Goal: Find specific page/section: Find specific page/section

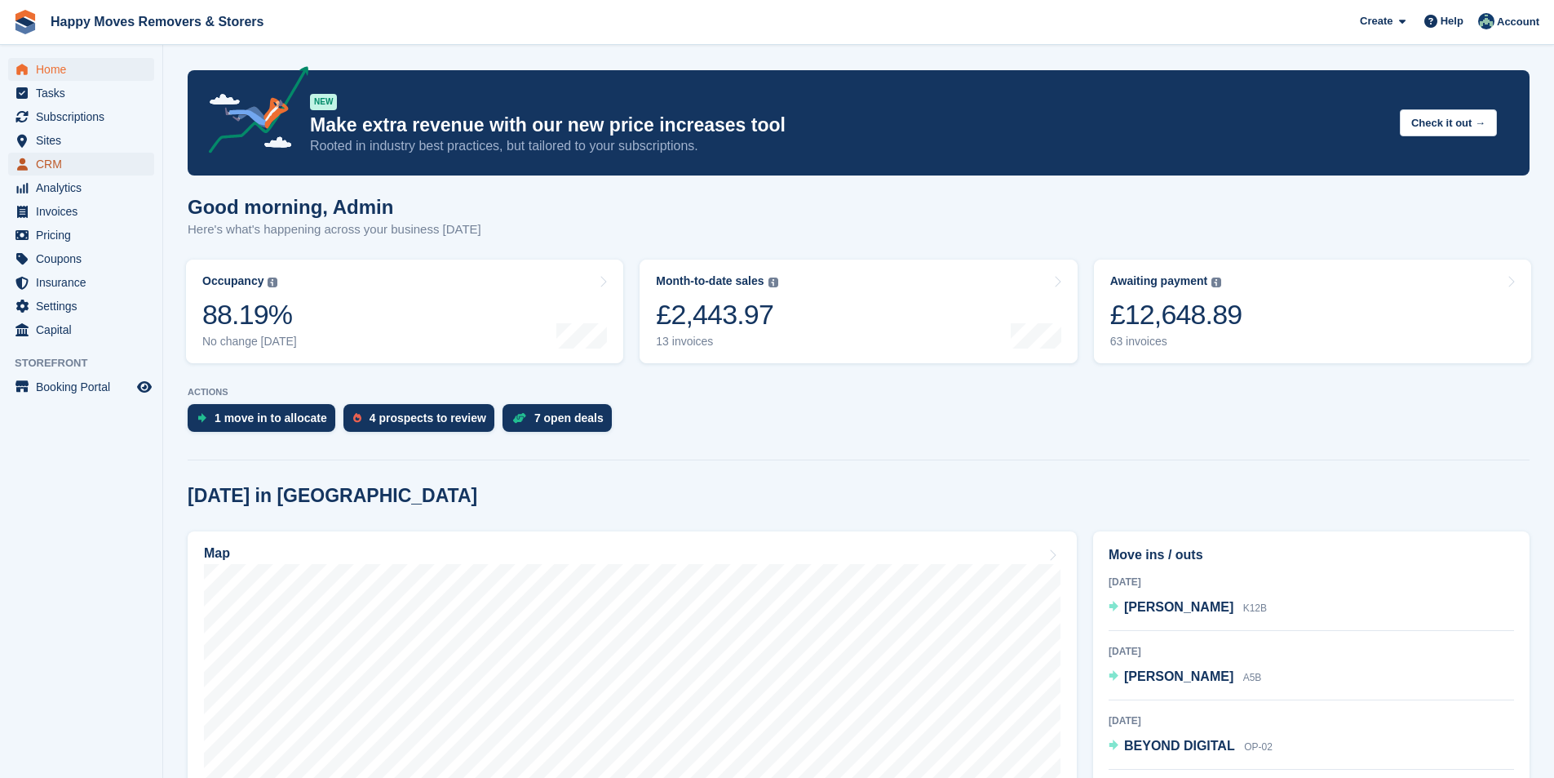
click at [55, 154] on span "CRM" at bounding box center [85, 164] width 98 height 23
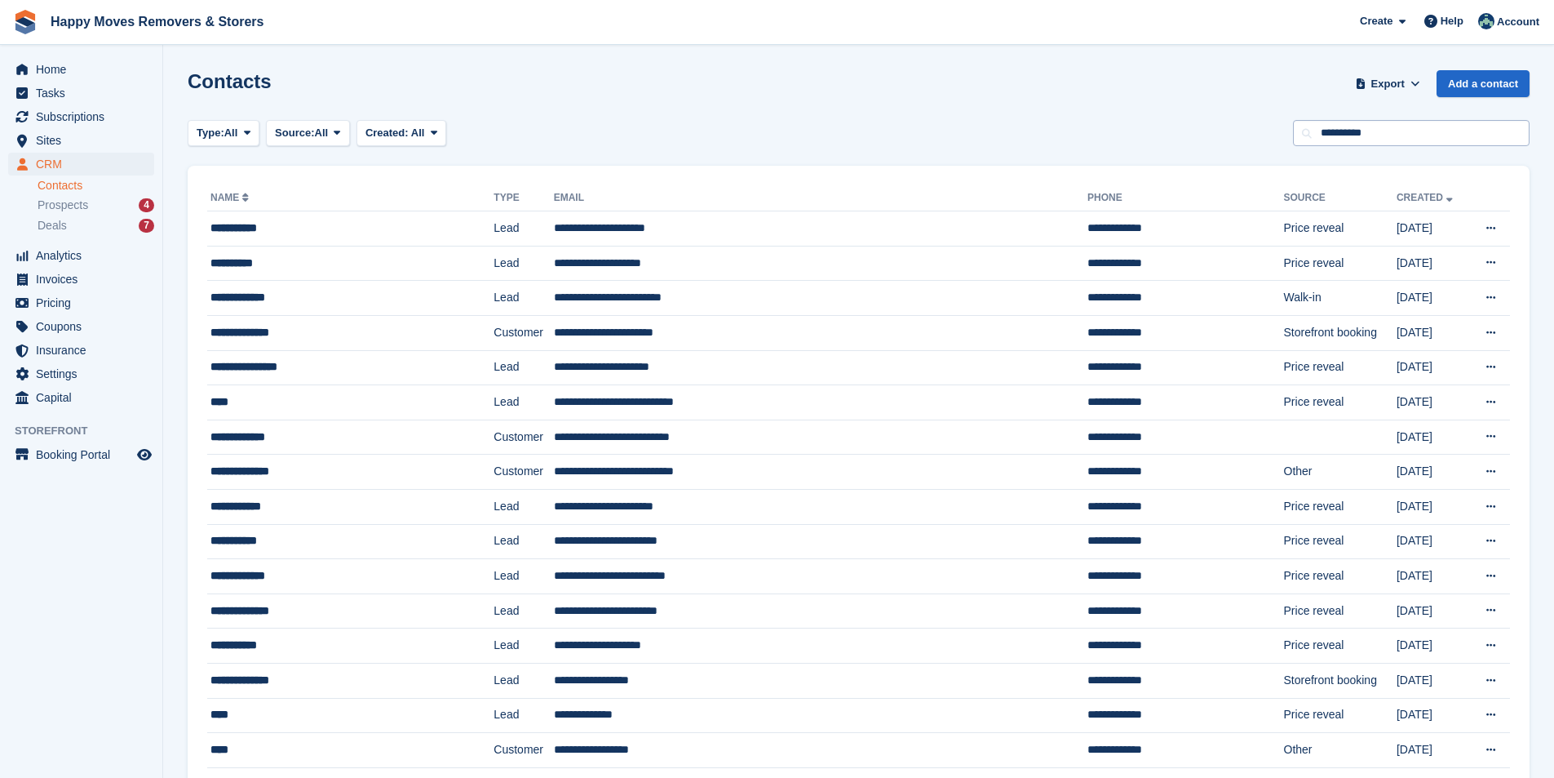
type input "**********"
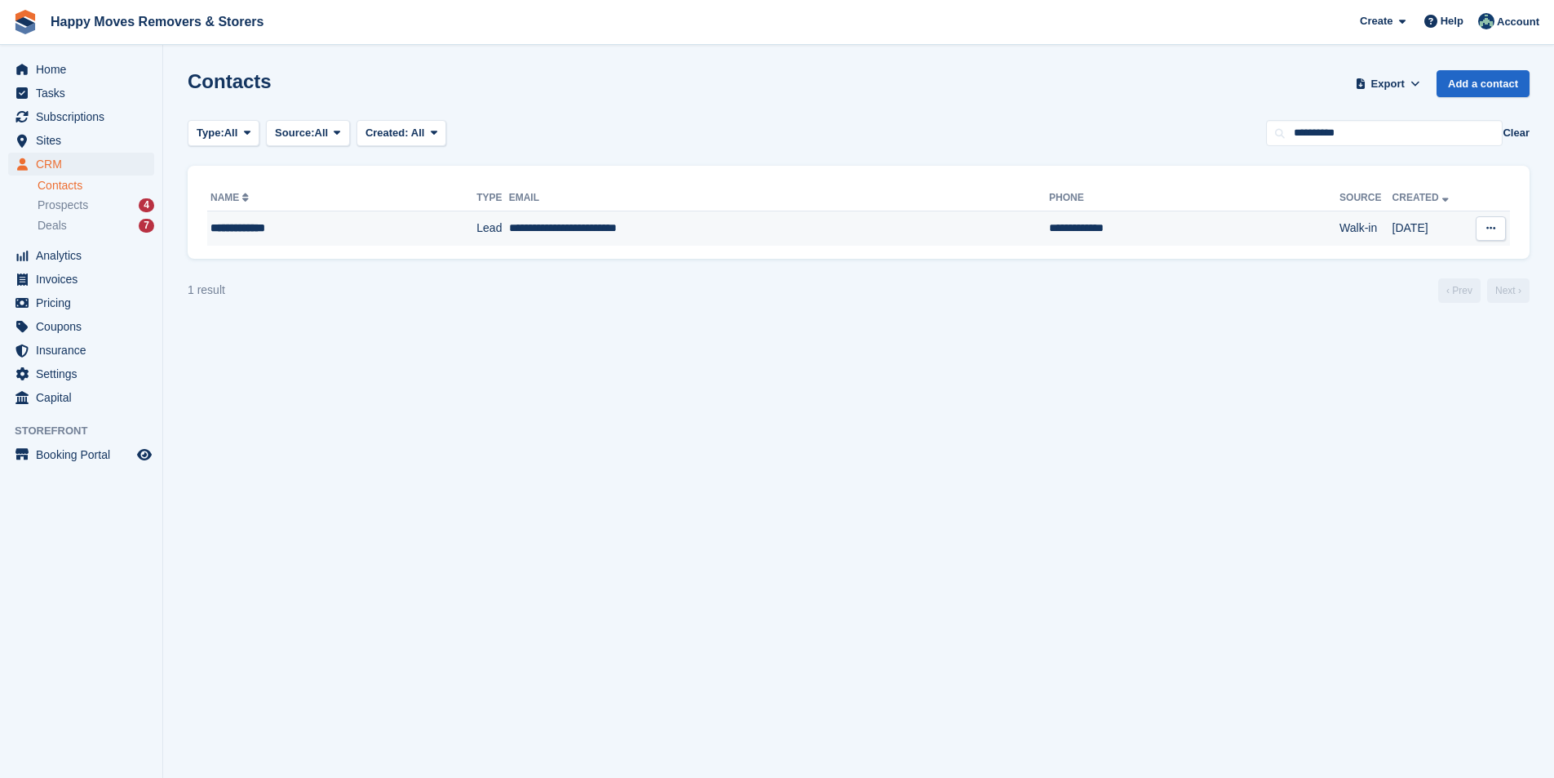
click at [639, 231] on td "**********" at bounding box center [779, 228] width 540 height 34
